Goal: Transaction & Acquisition: Book appointment/travel/reservation

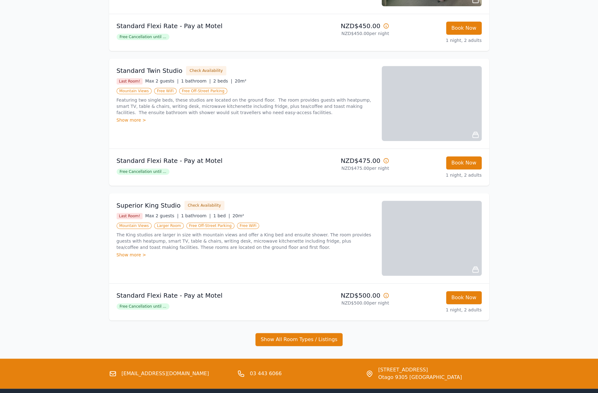
scroll to position [220, 0]
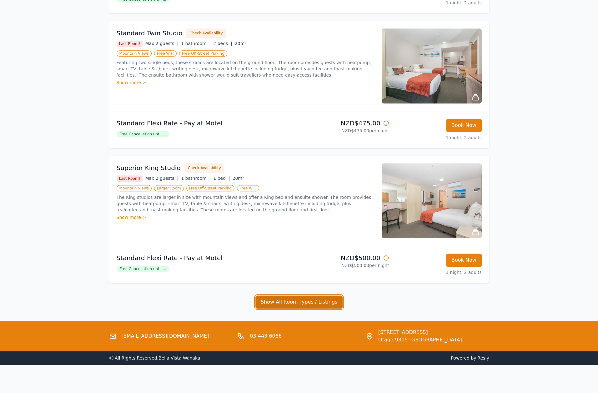
click at [289, 303] on button "Show All Room Types / Listings" at bounding box center [299, 301] width 88 height 13
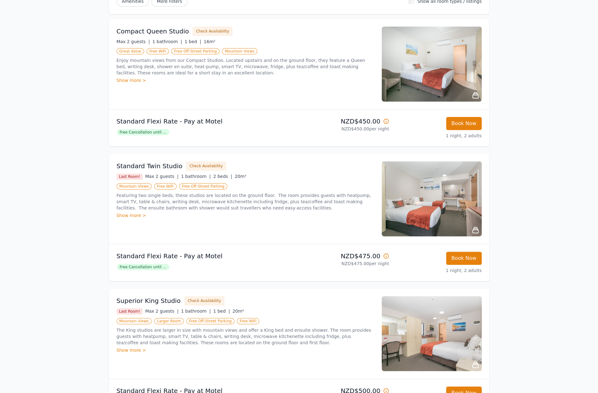
scroll to position [0, 0]
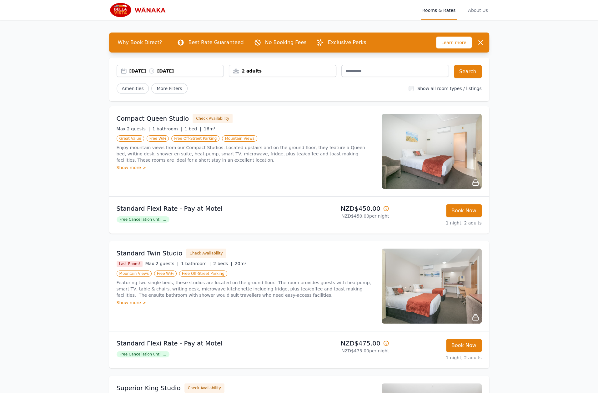
click at [312, 75] on div "2 adults" at bounding box center [283, 71] width 108 height 12
click at [274, 111] on icon at bounding box center [275, 113] width 5 height 5
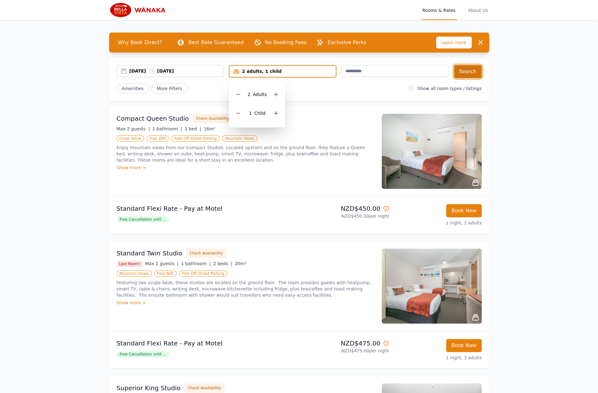
click at [471, 67] on button "Search" at bounding box center [468, 71] width 28 height 13
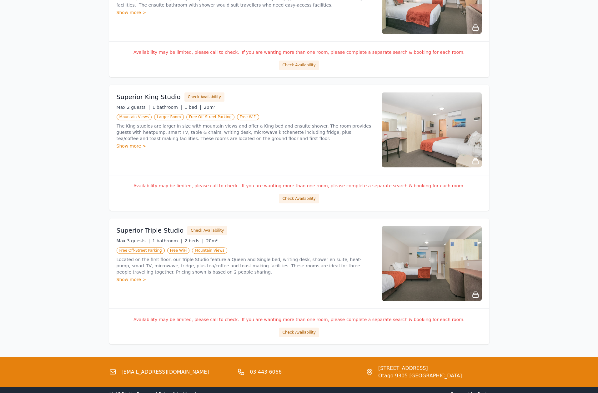
scroll to position [612, 0]
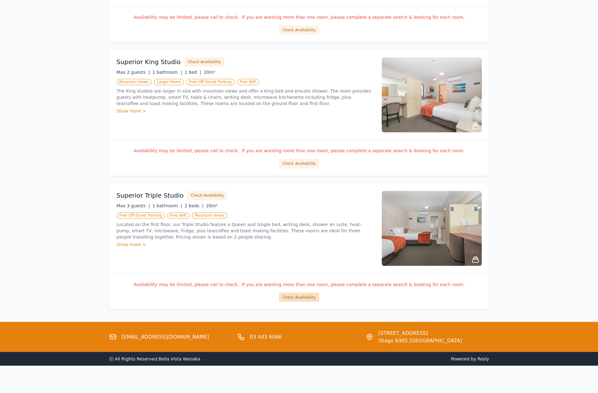
click at [303, 294] on button "Check Availability" at bounding box center [299, 296] width 40 height 9
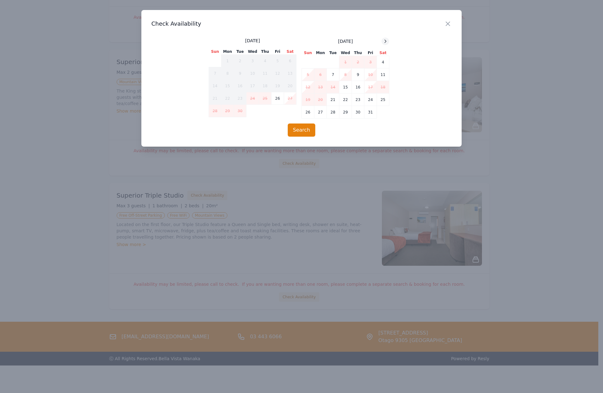
click at [383, 40] on icon at bounding box center [385, 41] width 5 height 5
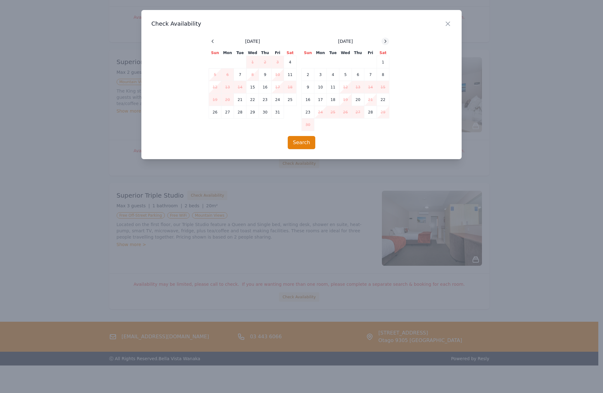
click at [383, 40] on icon at bounding box center [385, 41] width 5 height 5
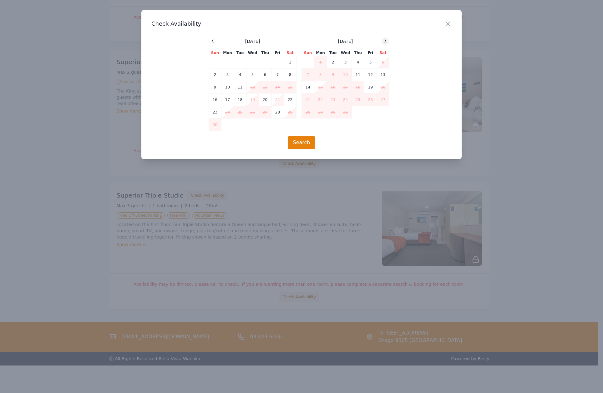
click at [383, 40] on icon at bounding box center [385, 41] width 5 height 5
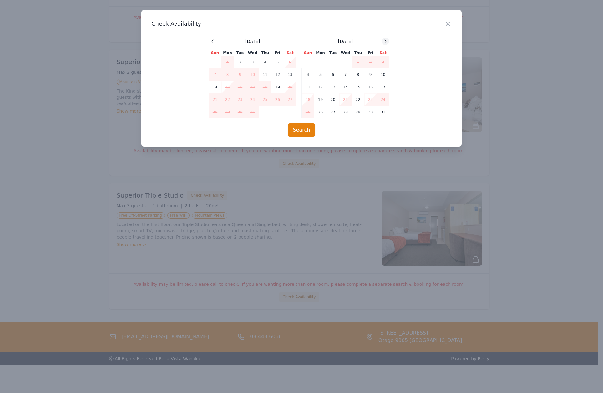
click at [383, 41] on icon at bounding box center [385, 41] width 5 height 5
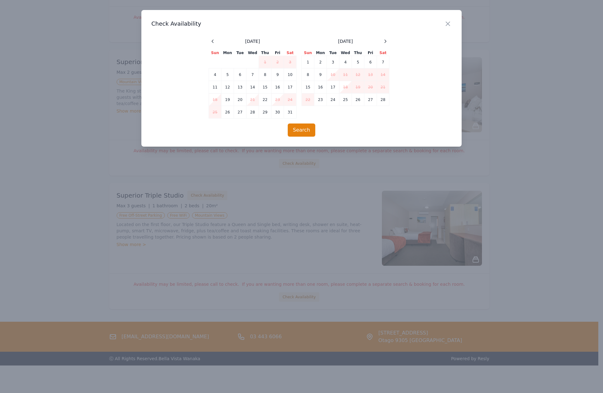
click at [348, 88] on td "18" at bounding box center [345, 87] width 13 height 13
click at [344, 88] on td "18" at bounding box center [345, 87] width 13 height 13
click at [355, 87] on td "19" at bounding box center [358, 87] width 13 height 13
click at [446, 19] on div "Close" at bounding box center [453, 20] width 18 height 20
click at [447, 23] on icon "button" at bounding box center [448, 24] width 8 height 8
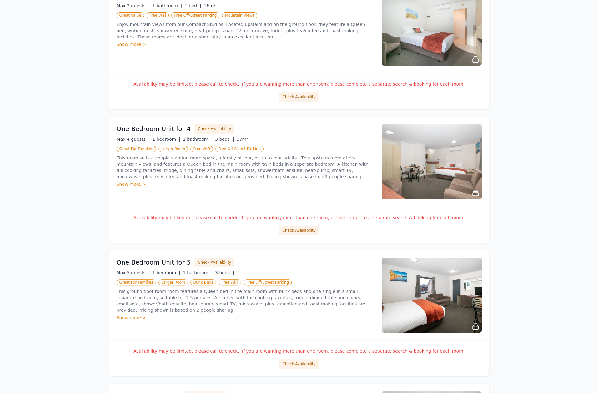
scroll to position [143, 0]
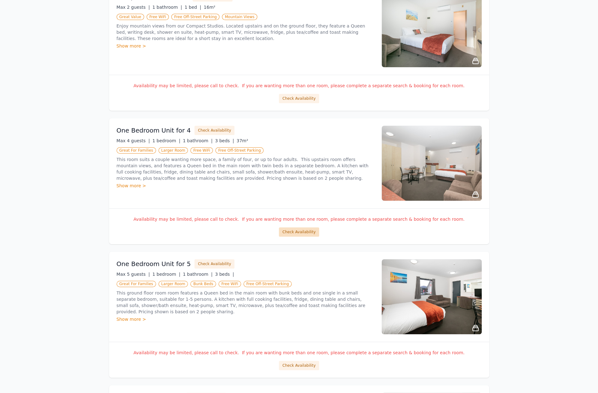
click at [305, 235] on button "Check Availability" at bounding box center [299, 231] width 40 height 9
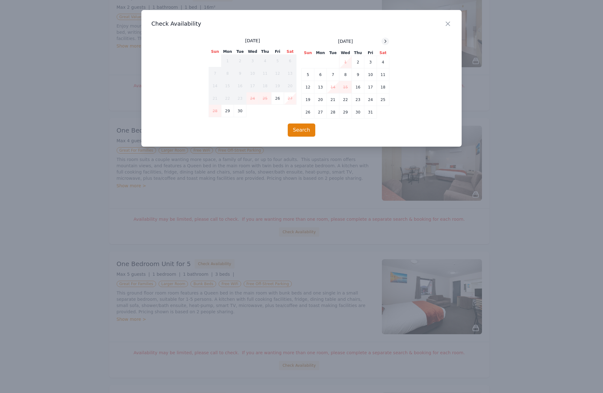
click at [386, 38] on div at bounding box center [385, 42] width 8 height 8
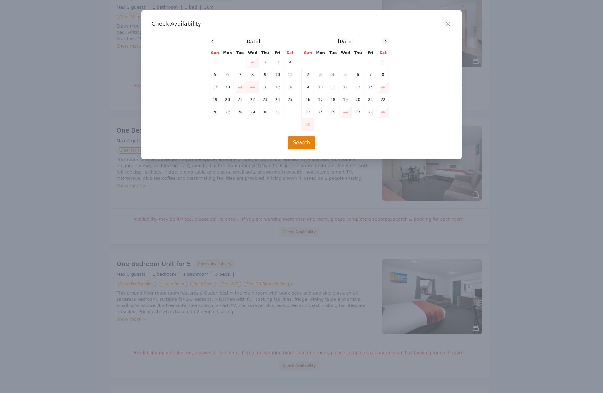
click at [386, 38] on div at bounding box center [385, 42] width 8 height 8
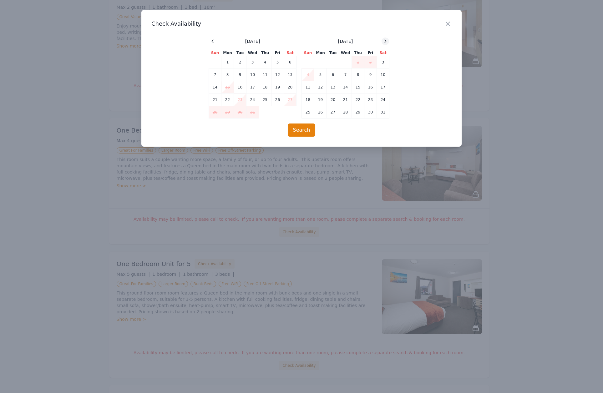
click at [386, 38] on div at bounding box center [385, 42] width 8 height 8
click at [347, 86] on td "18" at bounding box center [345, 87] width 13 height 13
click at [358, 87] on td "19" at bounding box center [358, 87] width 13 height 13
click at [446, 23] on icon "button" at bounding box center [448, 24] width 8 height 8
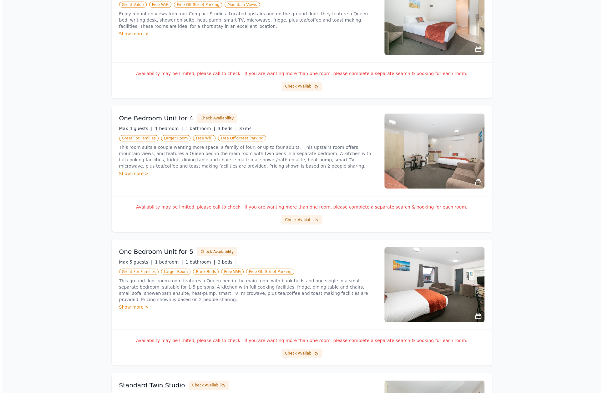
scroll to position [237, 0]
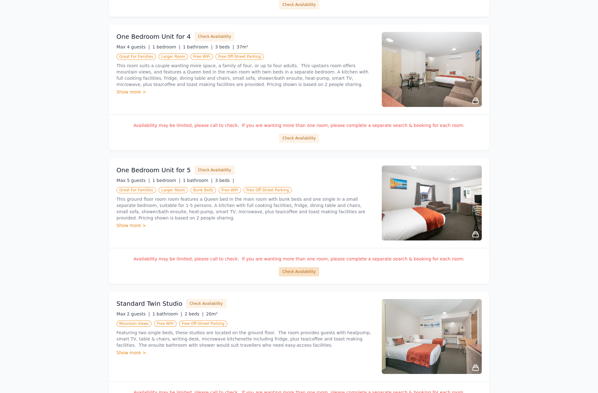
click at [295, 270] on button "Check Availability" at bounding box center [299, 271] width 40 height 9
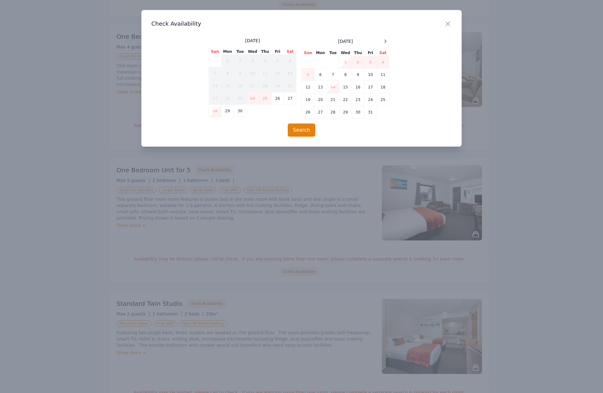
click at [388, 44] on span at bounding box center [385, 42] width 8 height 8
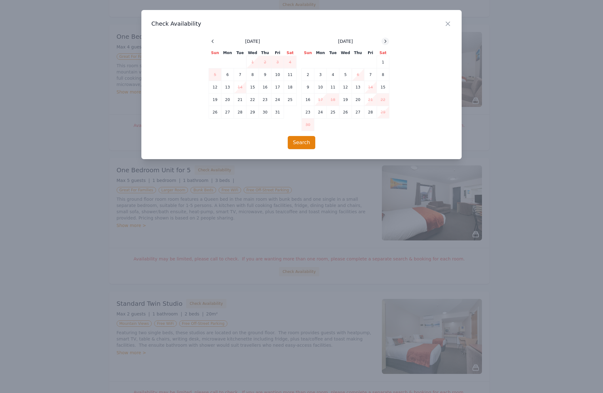
click at [387, 40] on icon at bounding box center [385, 41] width 5 height 5
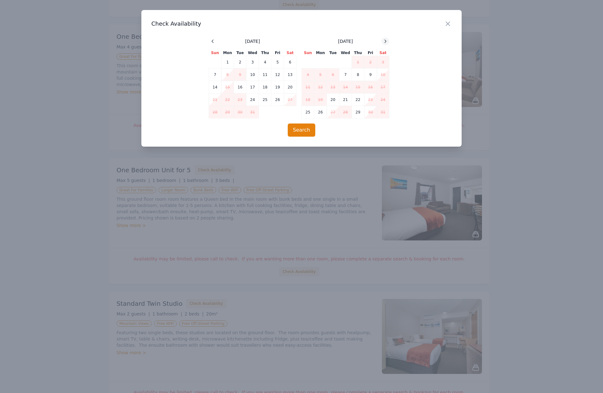
click at [387, 40] on icon at bounding box center [385, 41] width 5 height 5
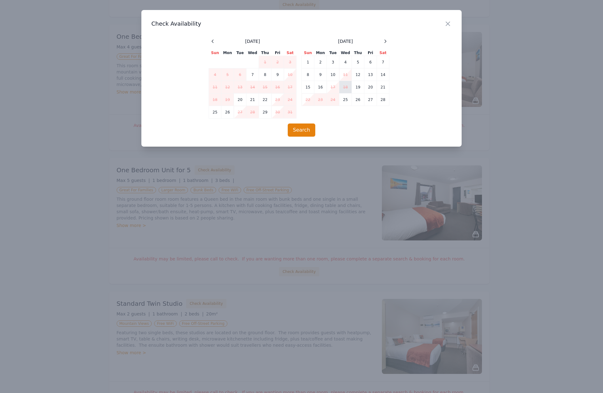
click at [347, 86] on td "18" at bounding box center [345, 87] width 13 height 13
click at [358, 85] on td "19" at bounding box center [358, 87] width 13 height 13
click at [345, 85] on td "18" at bounding box center [345, 87] width 13 height 13
click at [347, 85] on td "18" at bounding box center [345, 87] width 13 height 13
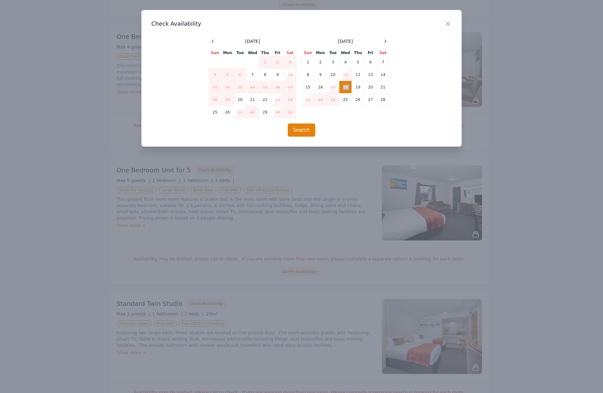
click at [347, 85] on td "18" at bounding box center [345, 87] width 13 height 13
click at [356, 87] on td "19" at bounding box center [358, 87] width 13 height 13
click at [303, 125] on button "Search" at bounding box center [302, 129] width 28 height 13
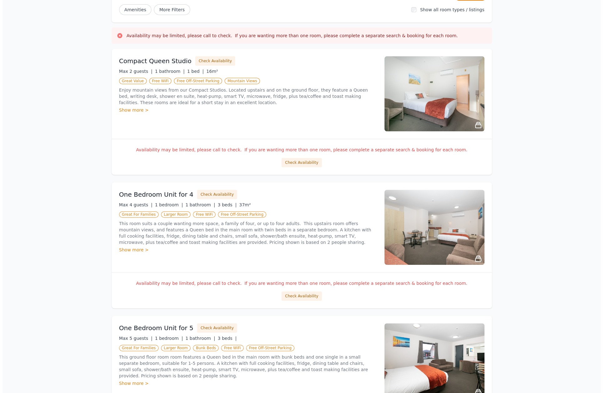
scroll to position [188, 0]
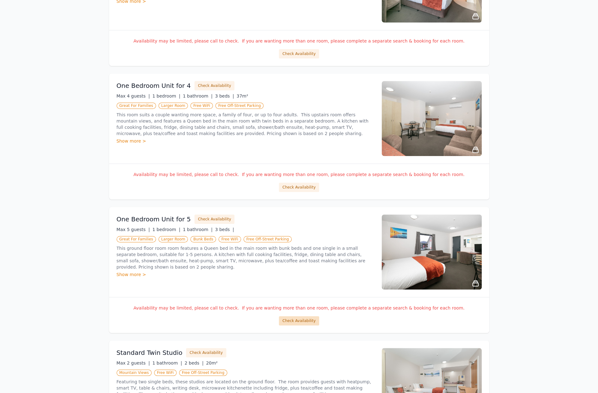
click at [304, 322] on button "Check Availability" at bounding box center [299, 320] width 40 height 9
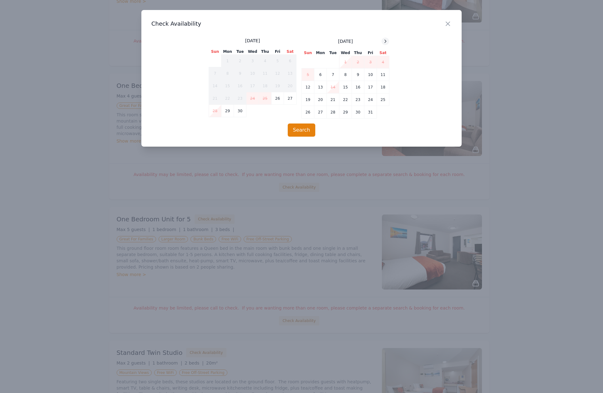
click at [386, 42] on icon at bounding box center [385, 41] width 5 height 5
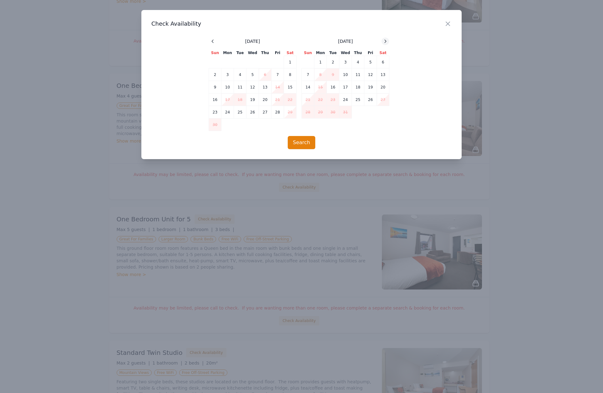
click at [386, 42] on icon at bounding box center [385, 41] width 5 height 5
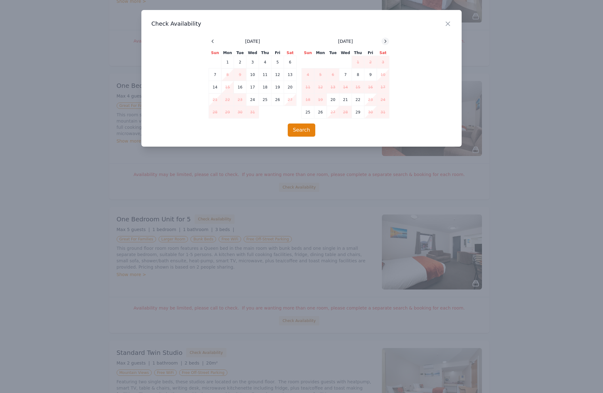
click at [386, 42] on icon at bounding box center [385, 41] width 5 height 5
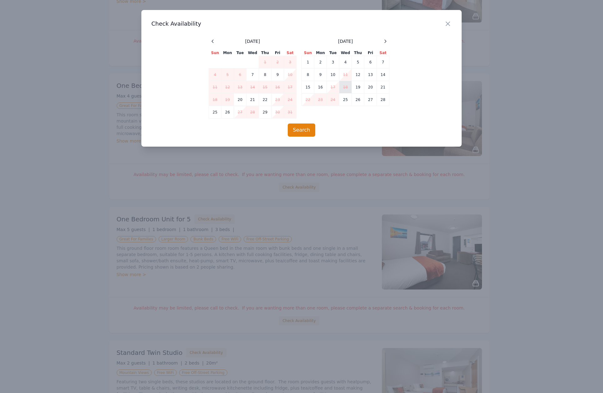
click at [347, 88] on td "18" at bounding box center [345, 87] width 13 height 13
click at [356, 87] on td "19" at bounding box center [358, 87] width 13 height 13
click at [303, 131] on button "Search" at bounding box center [302, 129] width 28 height 13
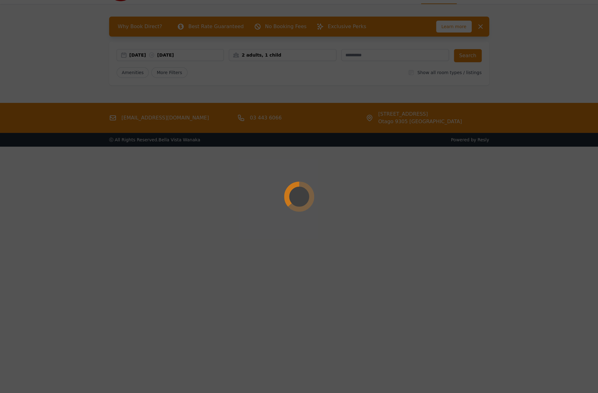
scroll to position [30, 0]
